Goal: Task Accomplishment & Management: Use online tool/utility

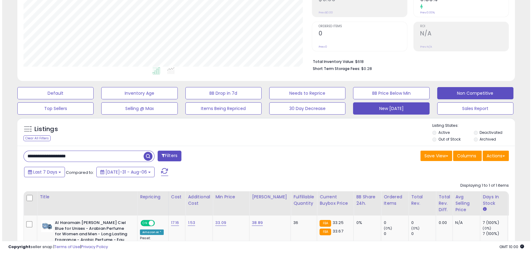
scroll to position [125, 288]
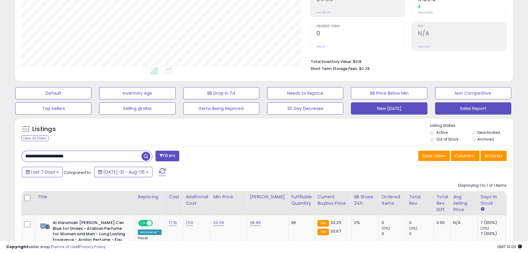
click at [92, 99] on button "Sales Report" at bounding box center [53, 93] width 76 height 12
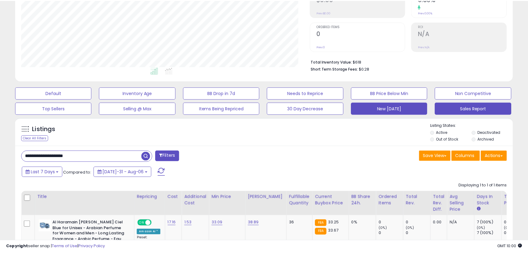
scroll to position [125, 291]
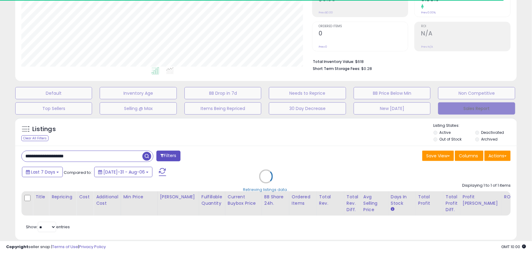
select select "**"
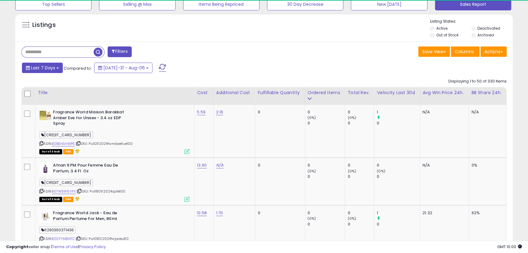
scroll to position [125, 288]
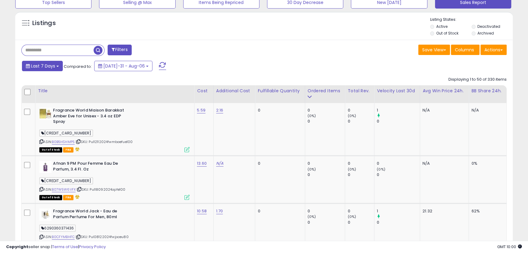
click at [49, 68] on span "Last 7 Days" at bounding box center [43, 66] width 24 height 6
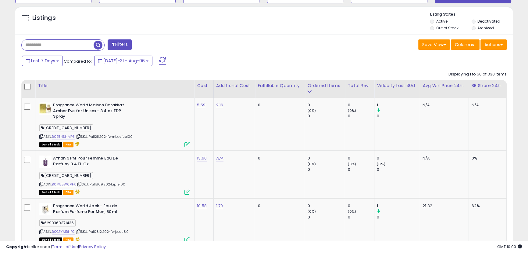
click at [245, 57] on div "Last 7 Days Compared to: [DATE]-31 - Aug-06" at bounding box center [202, 62] width 364 height 14
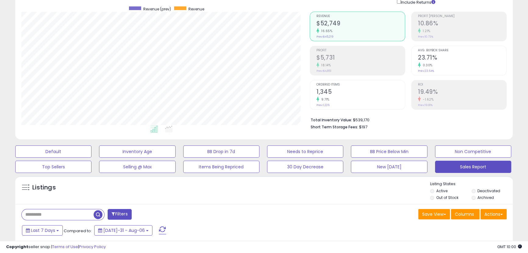
scroll to position [0, 0]
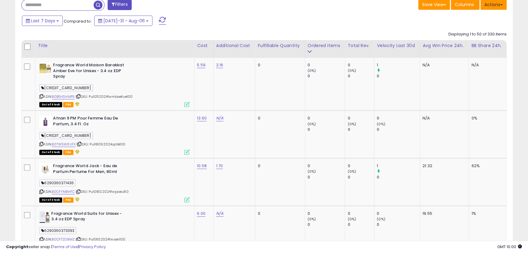
click at [493, 6] on button "Actions" at bounding box center [494, 4] width 26 height 10
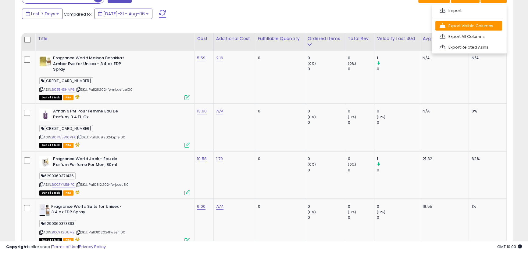
click at [490, 22] on link "Export Visible Columns" at bounding box center [469, 25] width 67 height 9
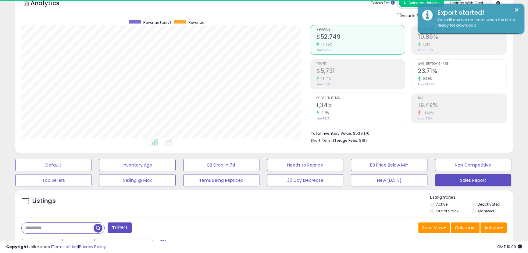
scroll to position [0, 0]
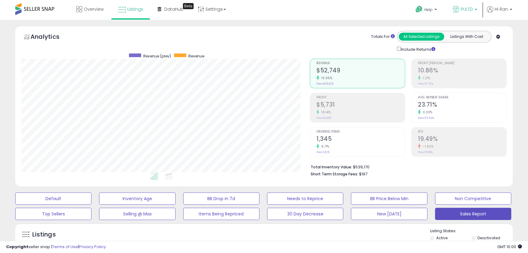
click at [470, 11] on span "PULTD" at bounding box center [467, 9] width 12 height 6
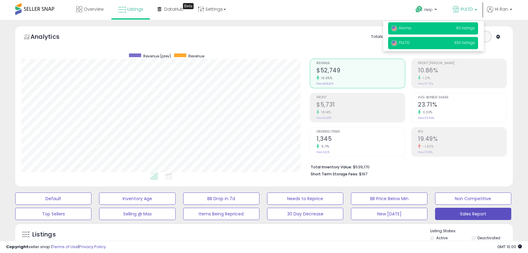
click at [461, 23] on p "Aroma 60 listings" at bounding box center [433, 28] width 90 height 12
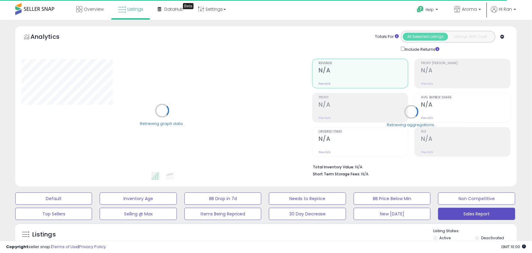
select select "**"
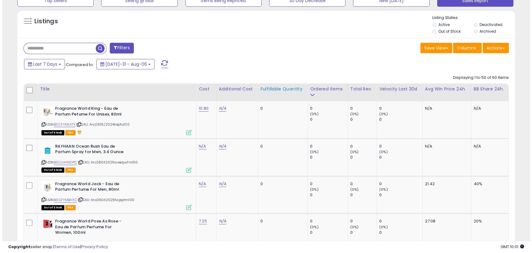
scroll to position [159, 0]
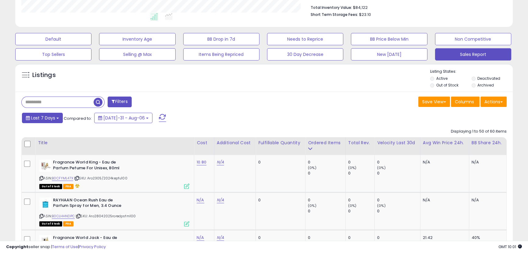
click at [56, 118] on b at bounding box center [57, 117] width 2 height 1
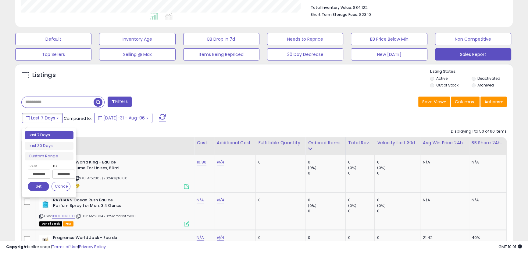
click at [46, 171] on input "**********" at bounding box center [39, 173] width 23 height 9
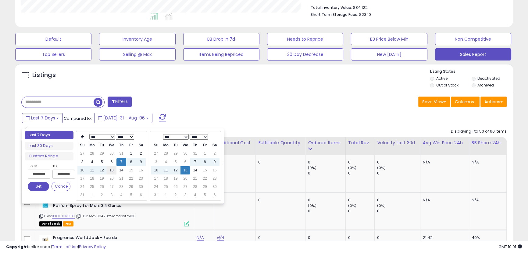
click at [111, 172] on td "13" at bounding box center [112, 170] width 10 height 8
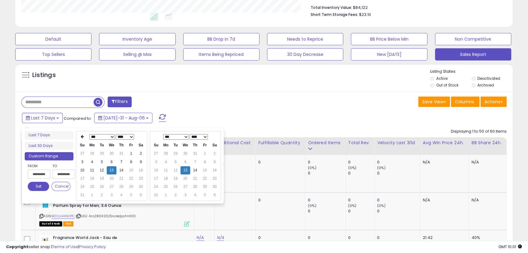
type input "**********"
click at [39, 186] on button "Set" at bounding box center [38, 186] width 21 height 9
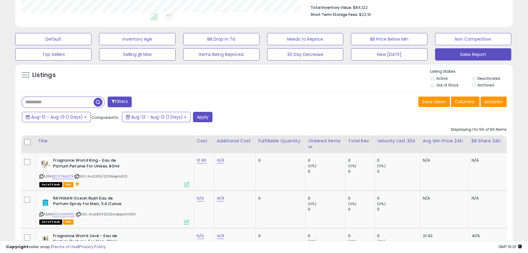
click at [191, 114] on div "Aug-13 - Aug-13 (1 Days) Compared to: Aug-12 - Aug-12 (1 Days) Apply" at bounding box center [202, 118] width 364 height 12
click at [211, 119] on button "Apply" at bounding box center [203, 117] width 20 height 10
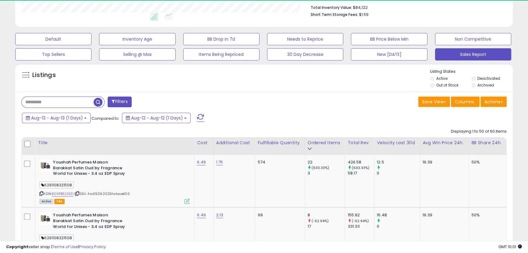
scroll to position [125, 288]
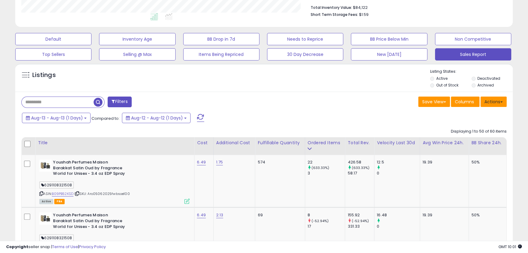
click at [498, 103] on button "Actions" at bounding box center [494, 101] width 26 height 10
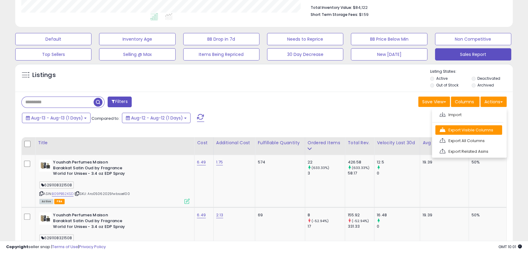
click at [482, 129] on link "Export Visible Columns" at bounding box center [469, 129] width 67 height 9
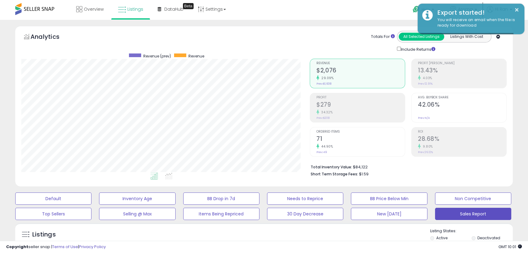
scroll to position [0, 0]
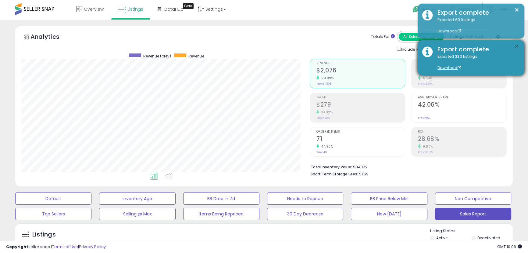
click at [516, 46] on button "×" at bounding box center [517, 47] width 5 height 8
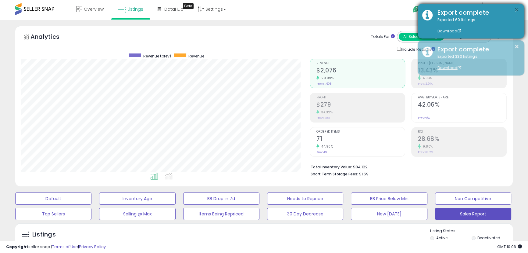
click at [516, 9] on button "×" at bounding box center [517, 10] width 5 height 8
